Goal: Obtain resource: Download file/media

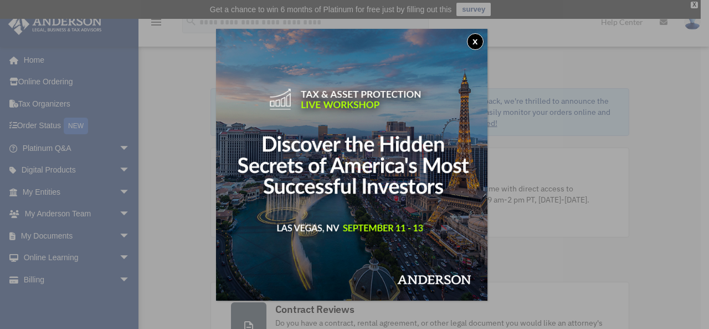
click at [484, 41] on button "x" at bounding box center [475, 41] width 17 height 17
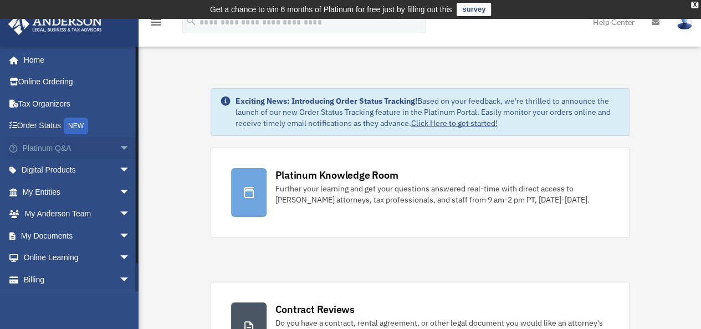
click at [119, 148] on span "arrow_drop_down" at bounding box center [130, 148] width 22 height 23
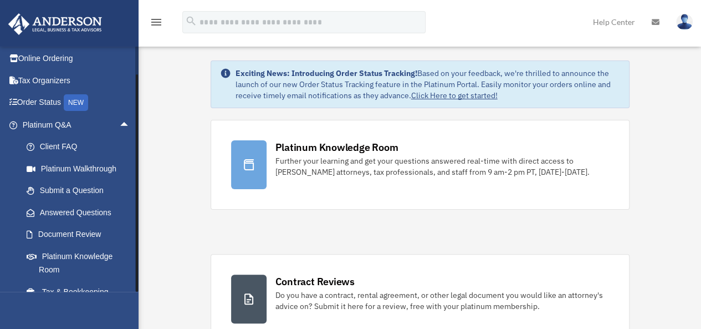
scroll to position [260, 0]
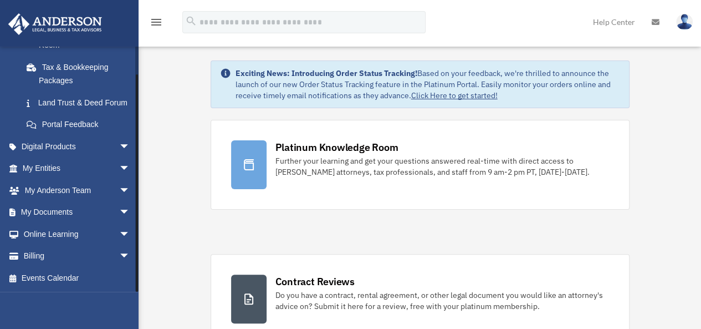
drag, startPoint x: 136, startPoint y: 265, endPoint x: 137, endPoint y: 273, distance: 8.4
click at [137, 273] on div at bounding box center [136, 168] width 3 height 245
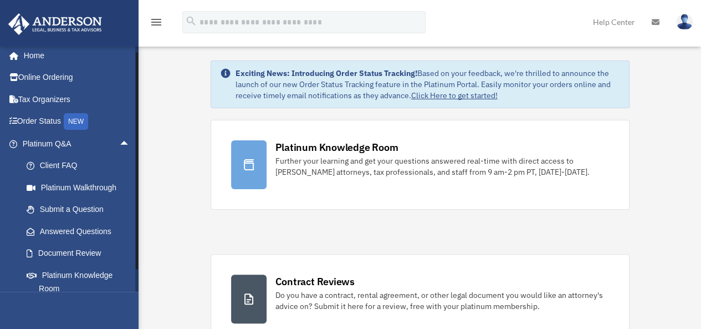
scroll to position [0, 0]
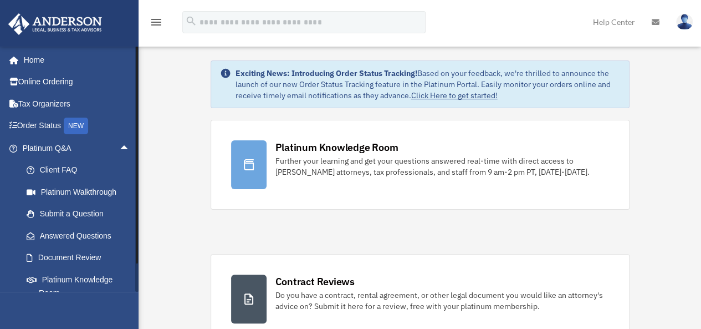
drag, startPoint x: 136, startPoint y: 134, endPoint x: 138, endPoint y: 98, distance: 35.5
drag, startPoint x: 135, startPoint y: 88, endPoint x: 150, endPoint y: 89, distance: 14.5
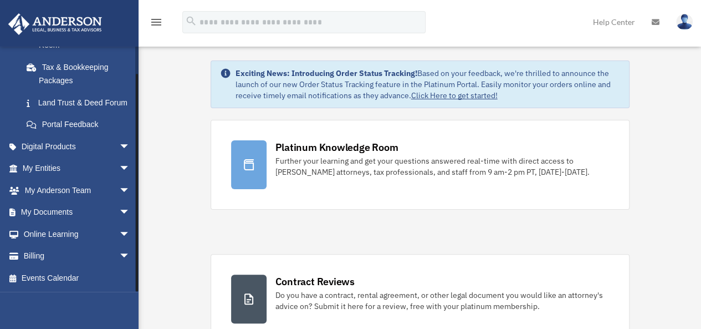
scroll to position [260, 0]
drag, startPoint x: 136, startPoint y: 84, endPoint x: 140, endPoint y: 117, distance: 32.9
click at [119, 148] on span "arrow_drop_down" at bounding box center [130, 146] width 22 height 23
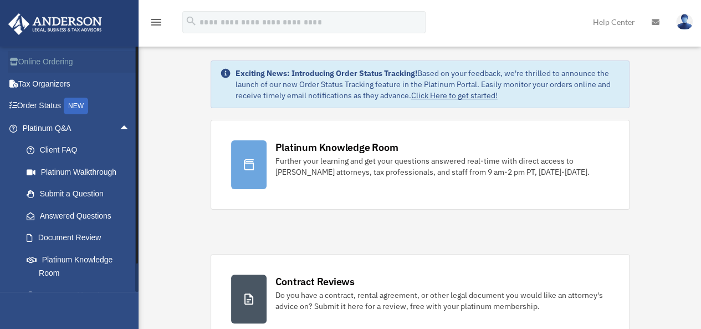
scroll to position [0, 0]
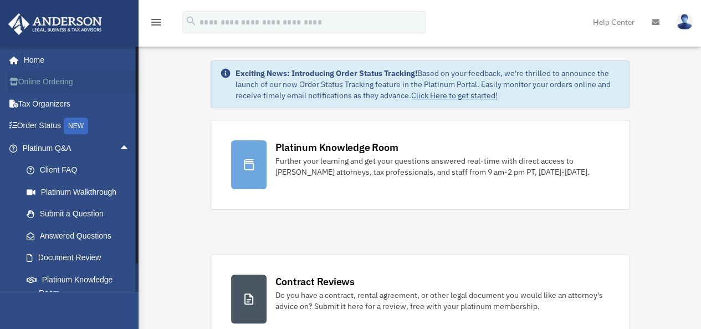
drag, startPoint x: 136, startPoint y: 106, endPoint x: 134, endPoint y: 77, distance: 28.9
click at [134, 77] on div "jsaturno10@hotmail.com Sign Out jsaturno10@hotmail.com Home Online Ordering Tax…" at bounding box center [69, 168] width 138 height 245
drag, startPoint x: 136, startPoint y: 65, endPoint x: 137, endPoint y: 42, distance: 23.3
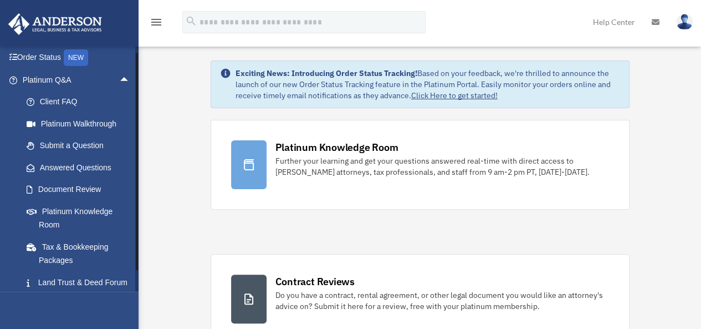
scroll to position [95, 0]
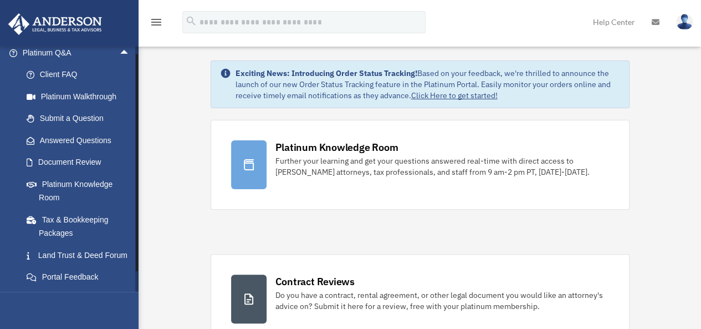
drag, startPoint x: 137, startPoint y: 129, endPoint x: 137, endPoint y: 137, distance: 7.8
click at [137, 137] on div at bounding box center [137, 162] width 2 height 217
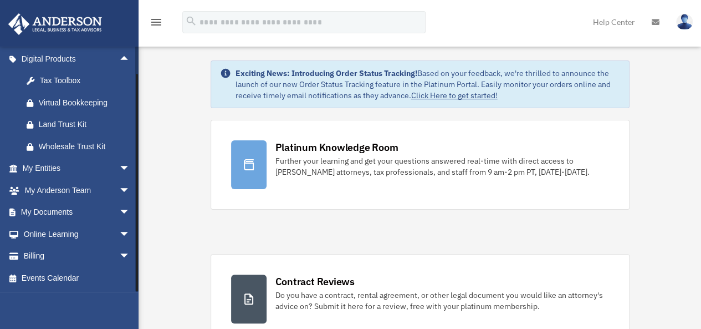
scroll to position [348, 0]
drag, startPoint x: 137, startPoint y: 137, endPoint x: 140, endPoint y: 162, distance: 25.1
click at [119, 212] on span "arrow_drop_down" at bounding box center [130, 212] width 22 height 23
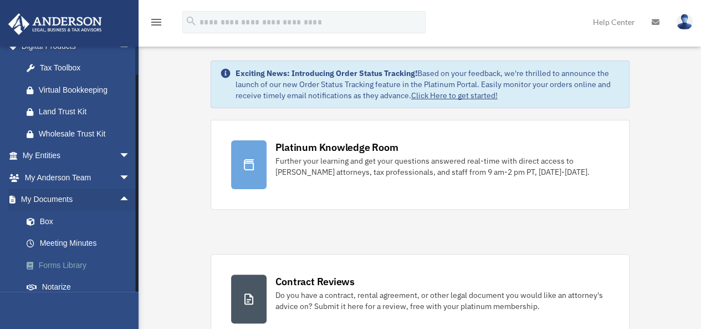
click at [71, 276] on link "Forms Library" at bounding box center [81, 265] width 131 height 22
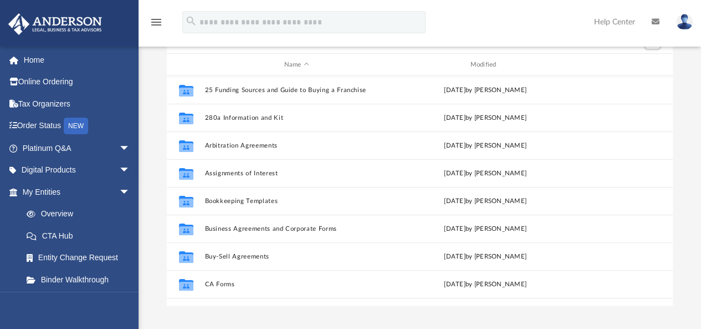
scroll to position [89, 0]
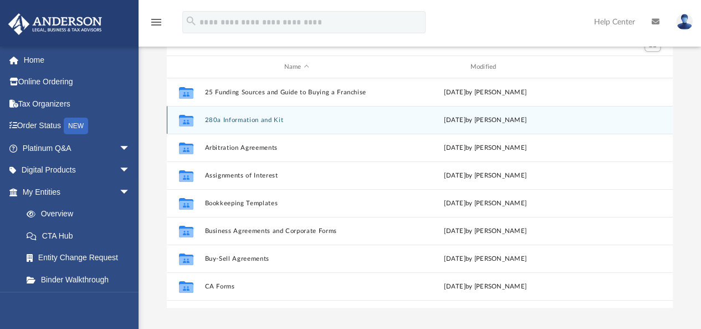
click at [244, 118] on button "280a Information and Kit" at bounding box center [296, 119] width 184 height 7
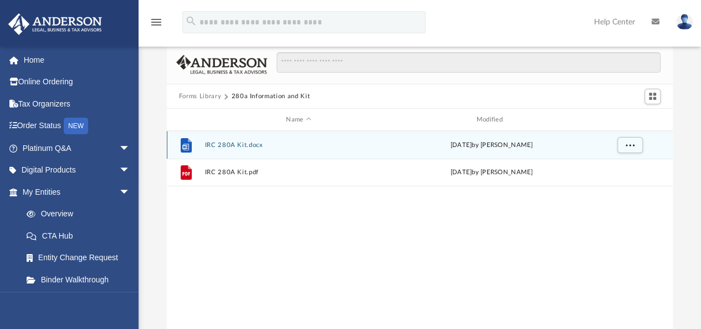
scroll to position [35, 0]
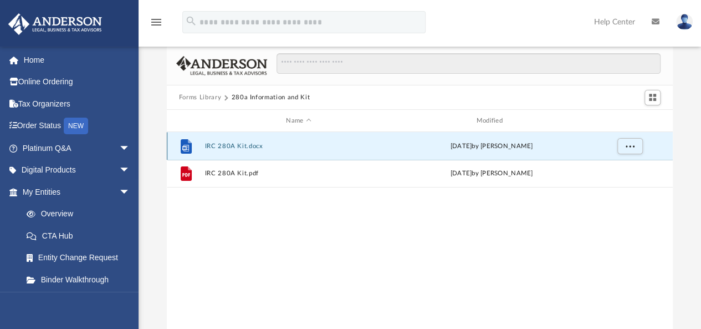
click at [229, 147] on button "IRC 280A Kit.docx" at bounding box center [298, 145] width 188 height 7
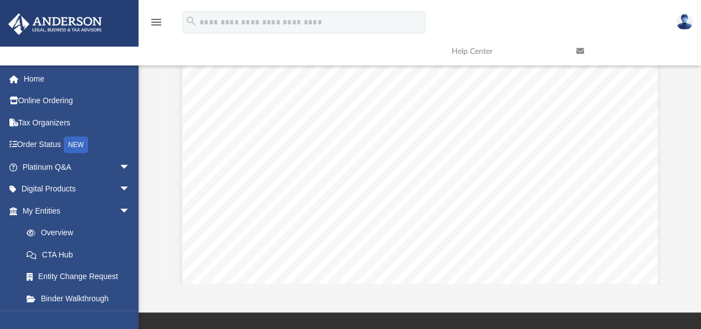
scroll to position [130, 0]
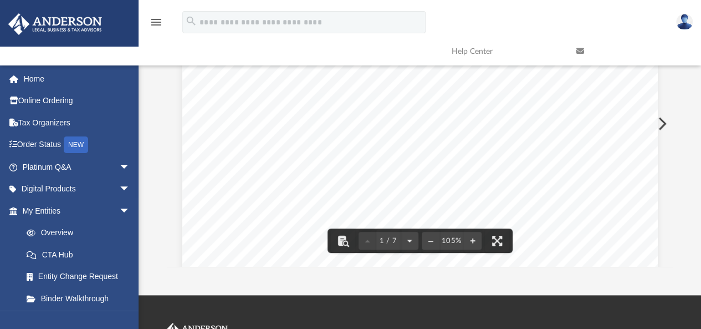
click at [669, 261] on div "Scroll to top vertical_align_top" at bounding box center [669, 269] width 23 height 23
click at [668, 260] on div "Scroll to top vertical_align_top" at bounding box center [669, 269] width 23 height 23
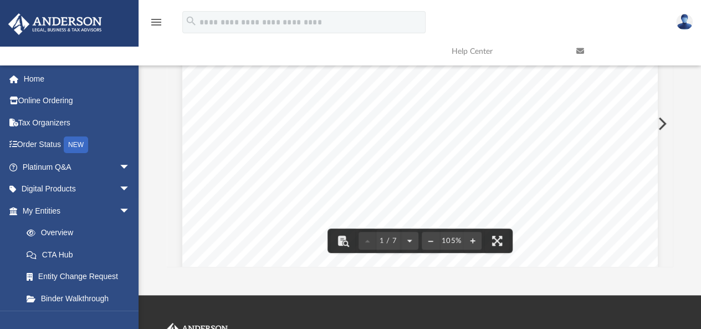
click at [661, 121] on button "Preview" at bounding box center [661, 123] width 24 height 31
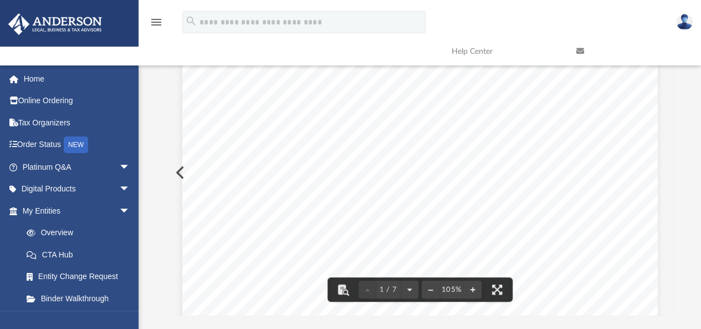
click at [174, 171] on button "Preview" at bounding box center [179, 172] width 24 height 31
click at [666, 268] on div "Scroll to top vertical_align_top" at bounding box center [669, 269] width 23 height 23
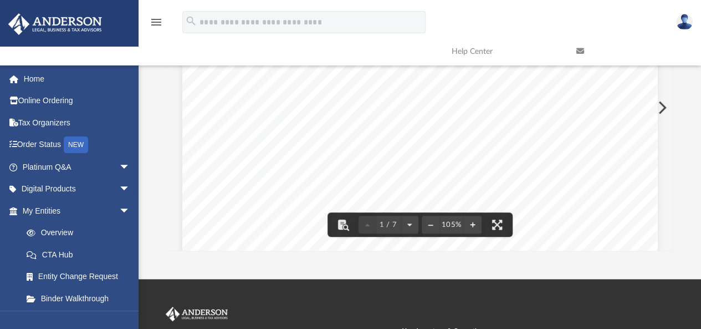
scroll to position [148, 0]
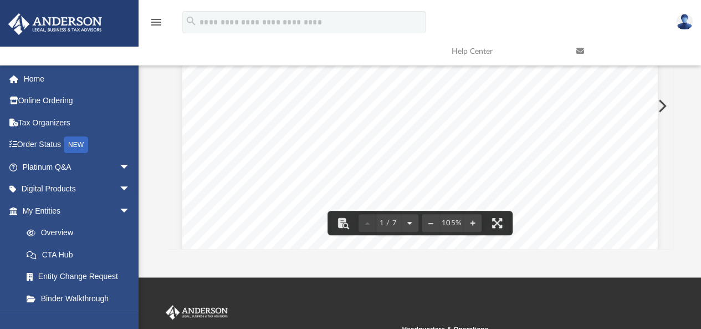
click at [416, 225] on button "File preview" at bounding box center [410, 223] width 18 height 24
click at [414, 222] on button "File preview" at bounding box center [410, 223] width 18 height 24
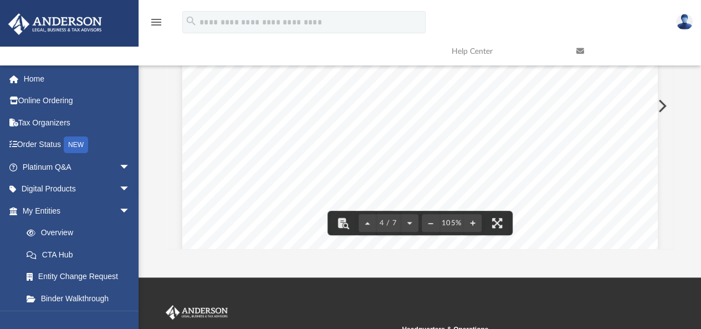
drag, startPoint x: 596, startPoint y: 132, endPoint x: 596, endPoint y: 160, distance: 28.3
click at [596, 160] on div "MINUTES OF THE SPECIAL MEETING OF DIRECTORS OF A [US_STATE] Corporation A Speci…" at bounding box center [419, 278] width 475 height 615
click at [495, 221] on button "File preview" at bounding box center [497, 223] width 24 height 24
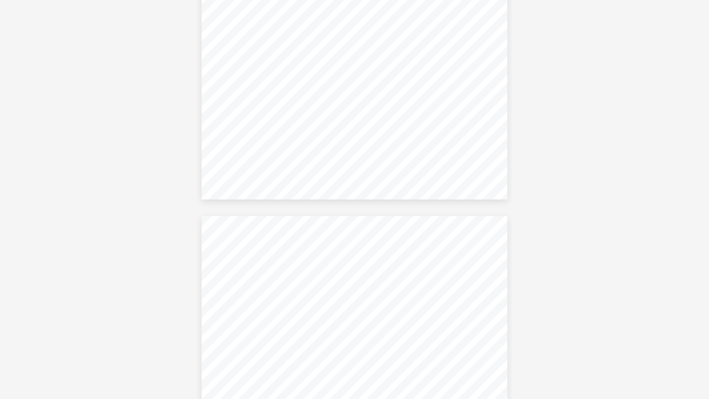
scroll to position [1094, 0]
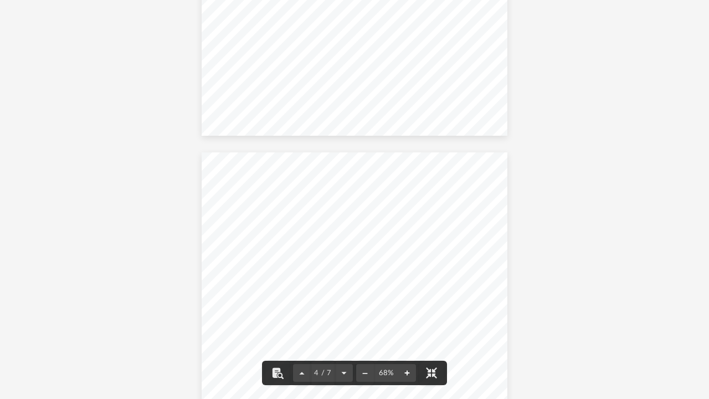
click at [407, 328] on button "File preview" at bounding box center [407, 373] width 18 height 24
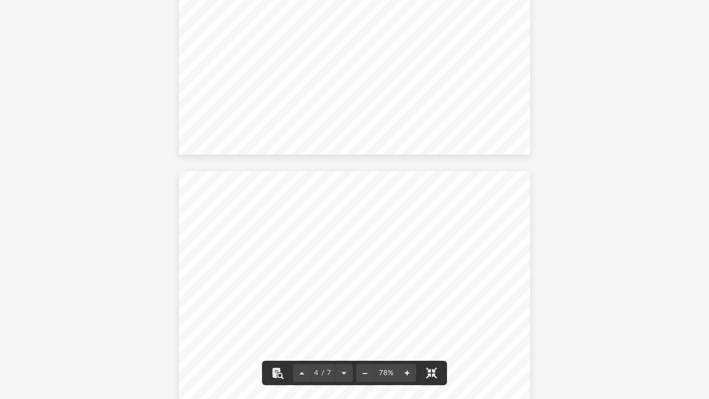
click at [407, 328] on button "File preview" at bounding box center [407, 373] width 18 height 24
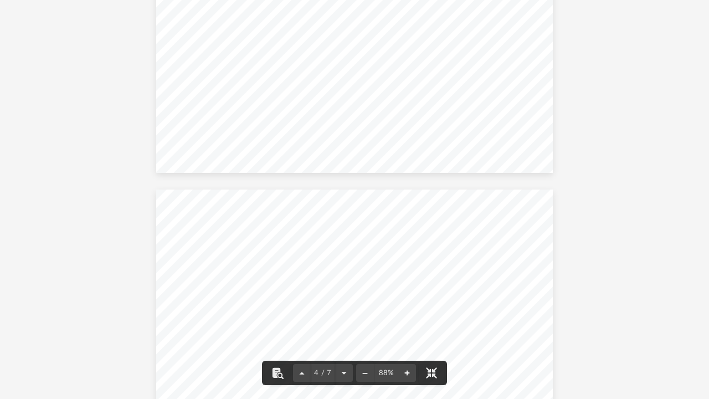
click at [407, 328] on button "File preview" at bounding box center [407, 373] width 18 height 24
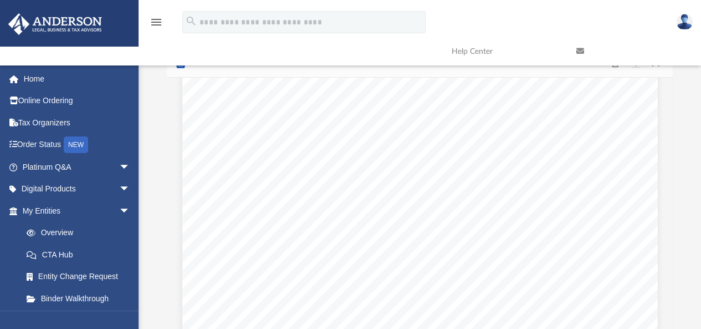
scroll to position [0, 0]
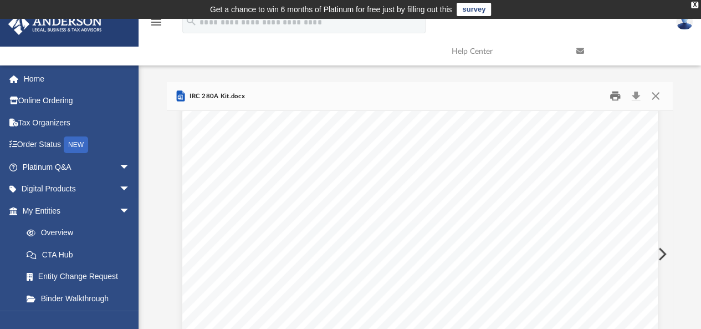
click at [612, 95] on button "Print" at bounding box center [615, 96] width 22 height 17
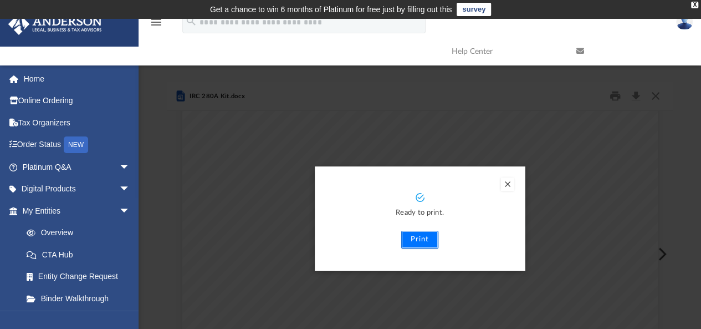
click at [415, 242] on button "Print" at bounding box center [419, 239] width 37 height 18
